Goal: Transaction & Acquisition: Purchase product/service

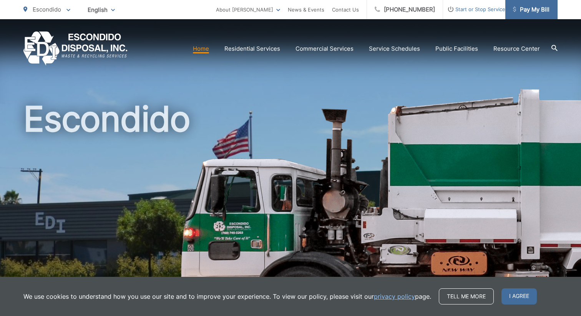
click at [533, 13] on span "Pay My Bill" at bounding box center [531, 9] width 36 height 9
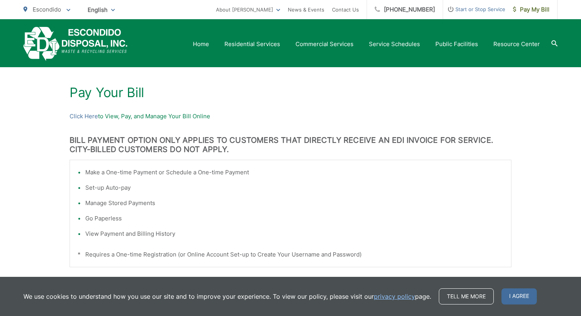
scroll to position [113, 0]
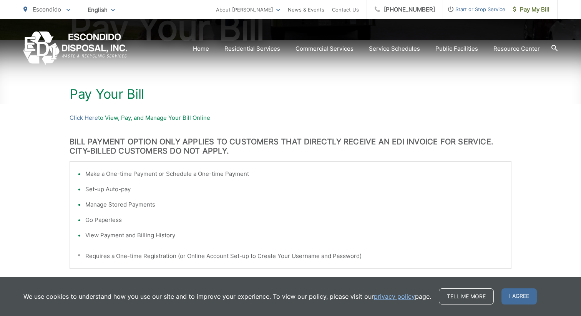
click at [108, 118] on p "Click Here to View, Pay, and Manage Your Bill Online" at bounding box center [291, 117] width 442 height 9
click at [80, 118] on link "Click Here" at bounding box center [84, 117] width 28 height 9
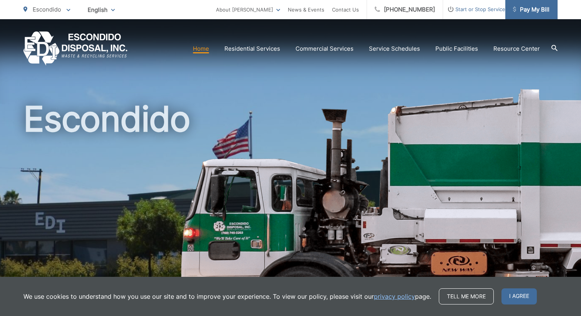
click at [538, 13] on span "Pay My Bill" at bounding box center [531, 9] width 36 height 9
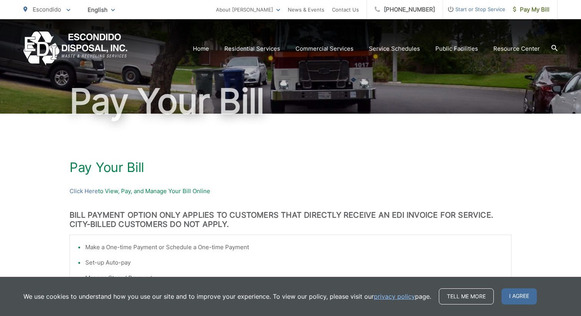
scroll to position [41, 0]
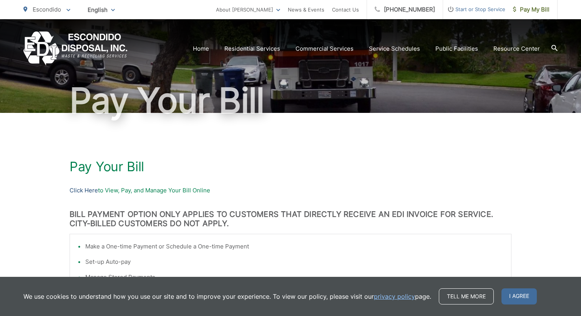
click at [77, 191] on link "Click Here" at bounding box center [84, 190] width 28 height 9
click at [548, 11] on span "Pay My Bill" at bounding box center [531, 9] width 36 height 9
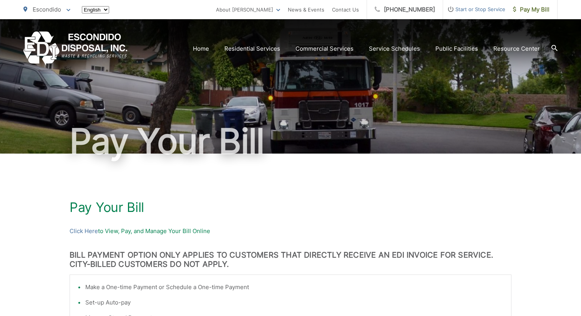
scroll to position [113, 0]
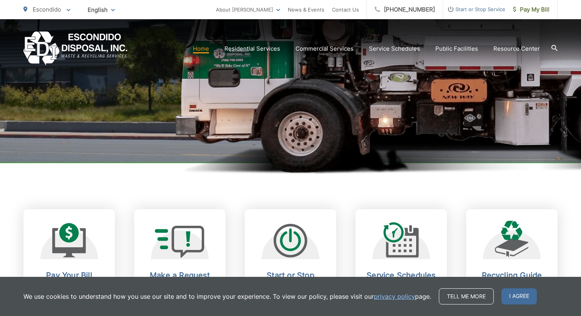
scroll to position [174, 0]
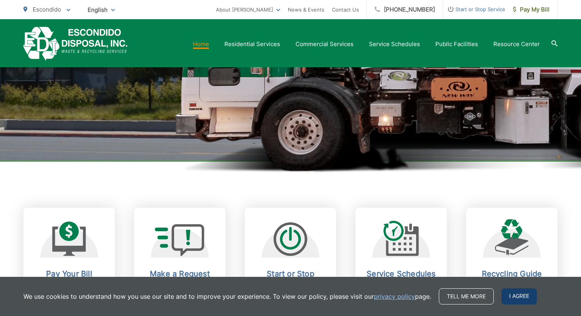
click at [515, 295] on span "I agree" at bounding box center [518, 296] width 35 height 16
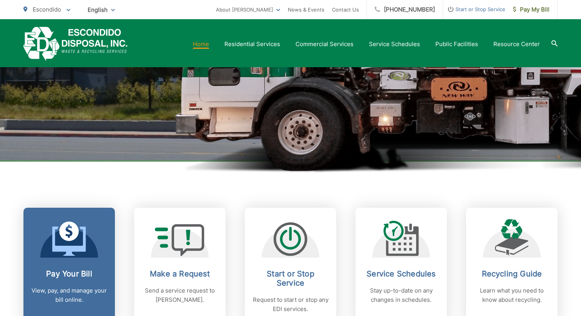
click at [41, 272] on h2 "Pay Your Bill" at bounding box center [69, 273] width 76 height 9
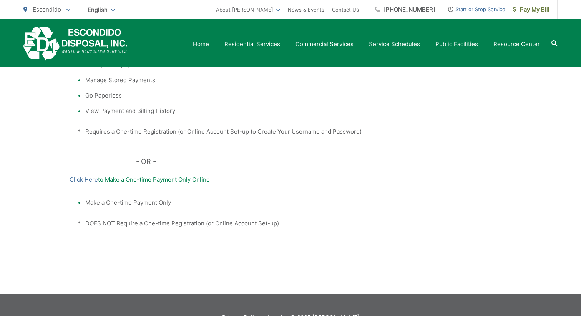
scroll to position [238, 0]
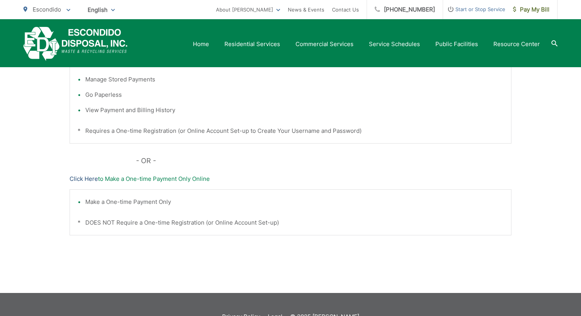
click at [74, 180] on link "Click Here" at bounding box center [84, 178] width 28 height 9
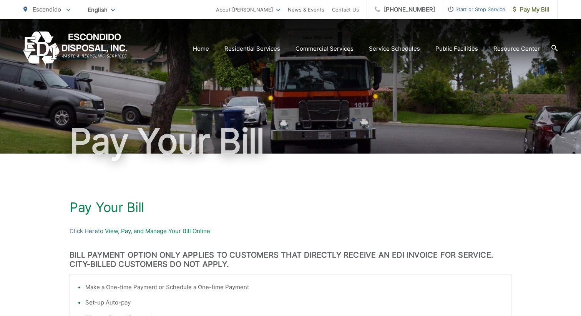
click at [43, 10] on span "Escondido" at bounding box center [47, 9] width 28 height 7
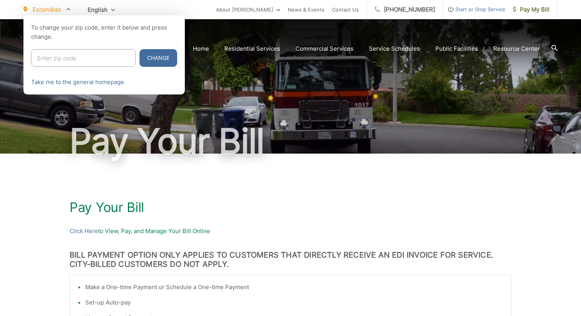
click at [60, 61] on input "Enter zip code" at bounding box center [83, 58] width 104 height 18
type input "92029"
click at [139, 58] on button "Change" at bounding box center [158, 58] width 38 height 18
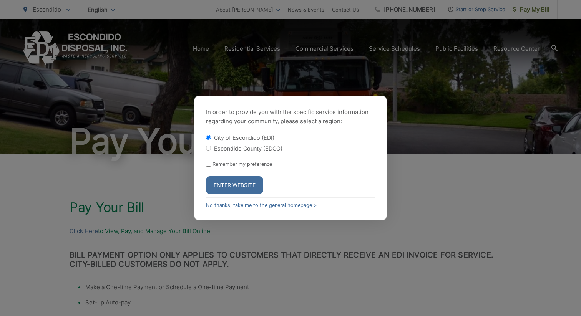
click at [208, 152] on div "Escondido County (EDCO)" at bounding box center [290, 148] width 169 height 8
click at [209, 148] on input "Escondido County (EDCO)" at bounding box center [208, 148] width 5 height 5
radio input "true"
click at [230, 186] on button "Enter Website" at bounding box center [234, 185] width 57 height 18
